Goal: Task Accomplishment & Management: Use online tool/utility

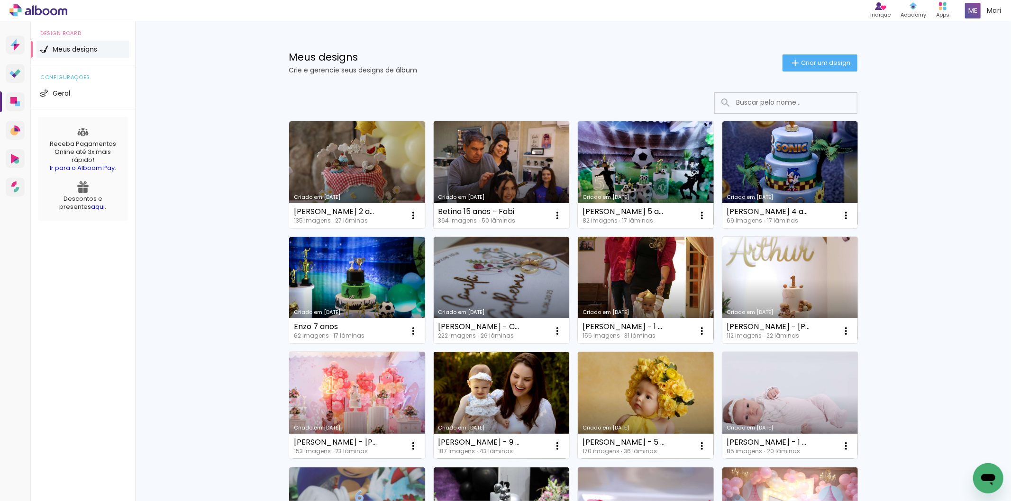
click at [551, 151] on link "Criado em [DATE]" at bounding box center [501, 174] width 136 height 107
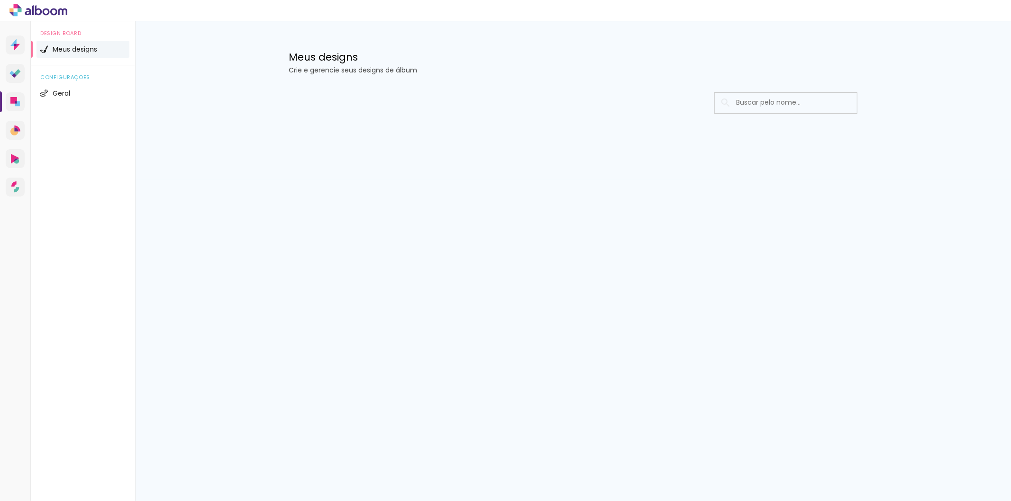
click at [46, 11] on icon at bounding box center [38, 10] width 58 height 12
click at [71, 42] on li "Meus designs" at bounding box center [82, 49] width 93 height 17
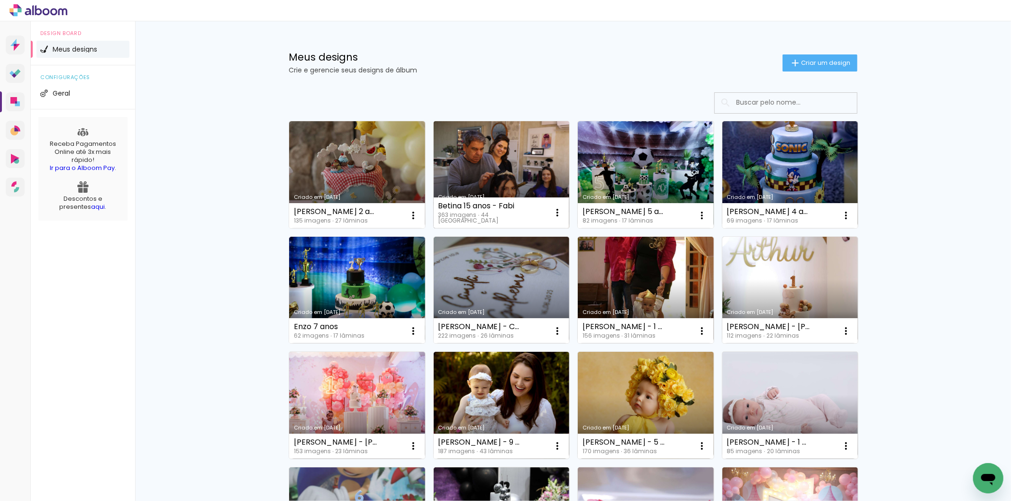
click at [479, 157] on link "Criado em [DATE]" at bounding box center [501, 174] width 136 height 107
